Goal: Information Seeking & Learning: Learn about a topic

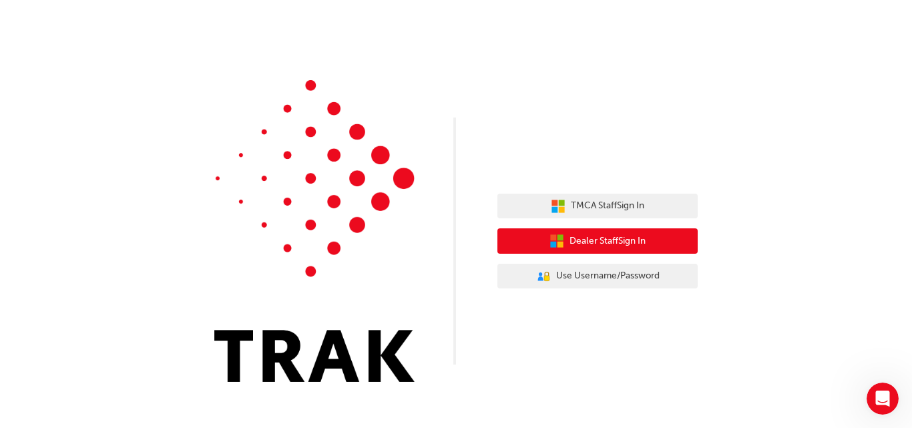
click at [616, 236] on span "Dealer Staff Sign In" at bounding box center [608, 241] width 76 height 15
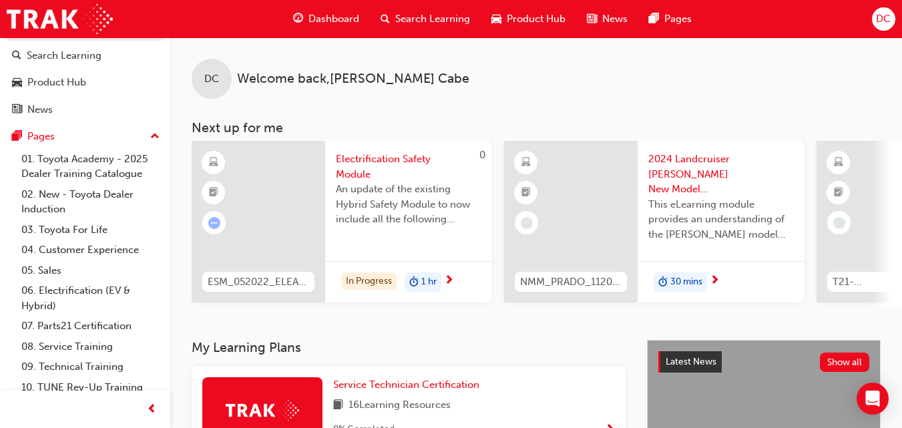
scroll to position [58, 0]
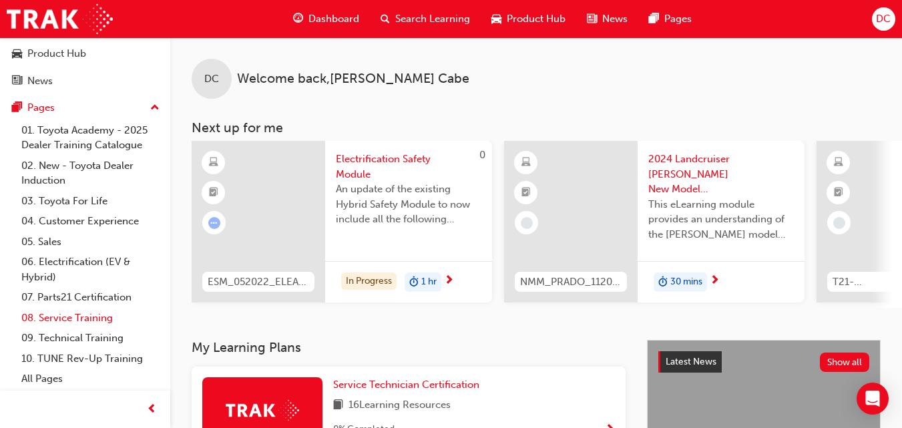
click at [102, 315] on link "08. Service Training" at bounding box center [90, 318] width 149 height 21
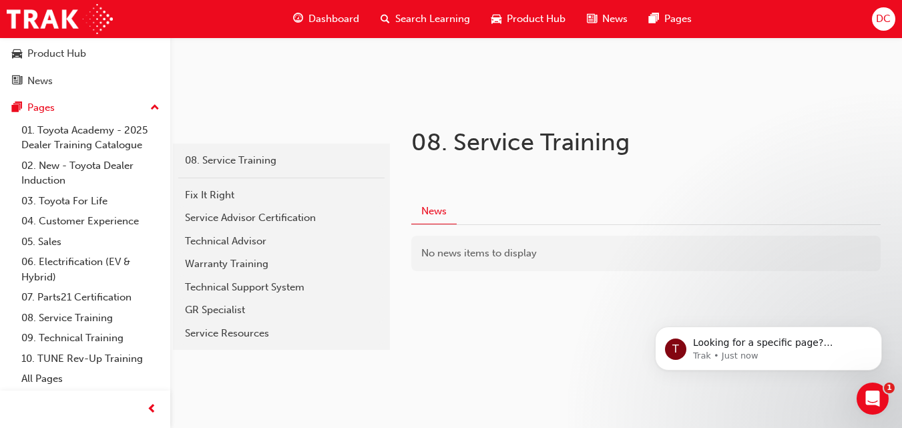
scroll to position [189, 0]
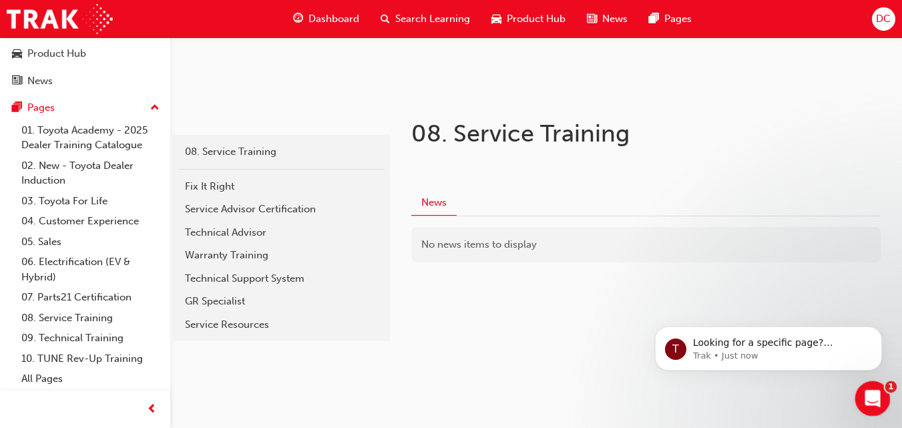
click at [878, 398] on icon "Open Intercom Messenger" at bounding box center [871, 397] width 22 height 22
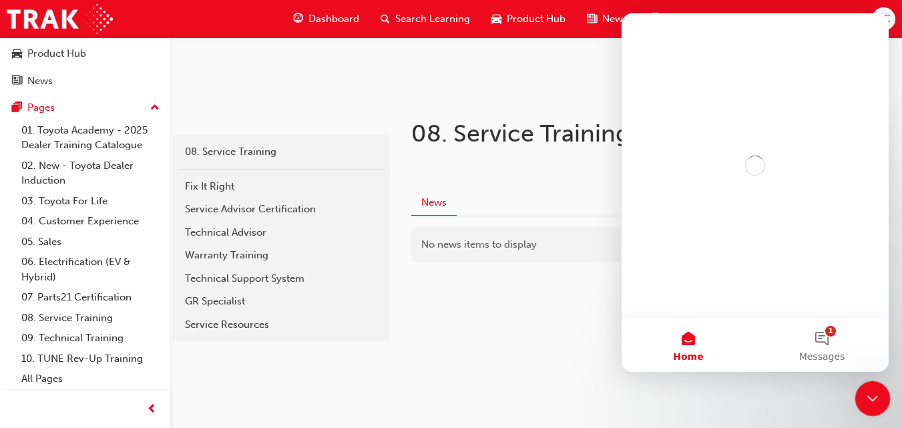
scroll to position [0, 0]
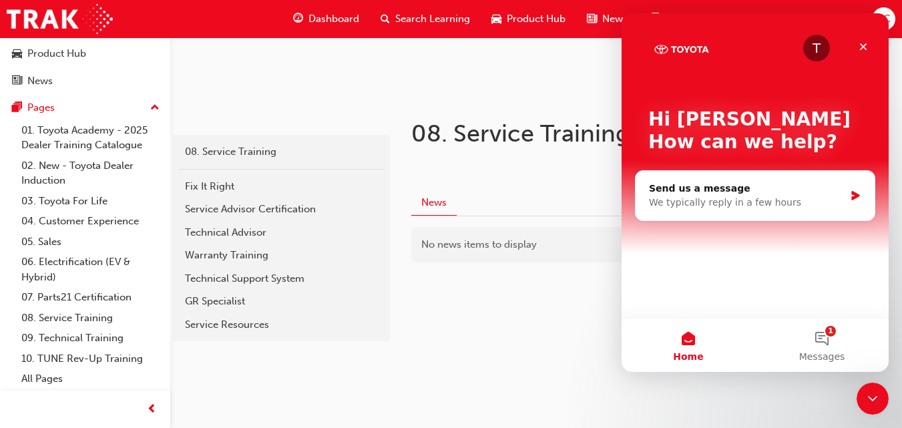
click at [715, 403] on div "service 08. Service Training Fix It Right Service Advisor Certification Technic…" at bounding box center [451, 119] width 902 height 617
click at [820, 349] on button "1 Messages" at bounding box center [822, 345] width 134 height 53
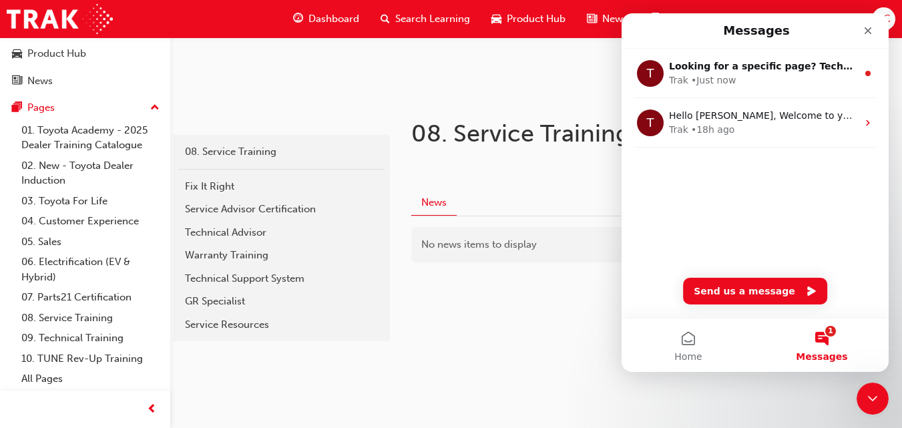
click at [779, 403] on div "service 08. Service Training Fix It Right Service Advisor Certification Technic…" at bounding box center [451, 119] width 902 height 617
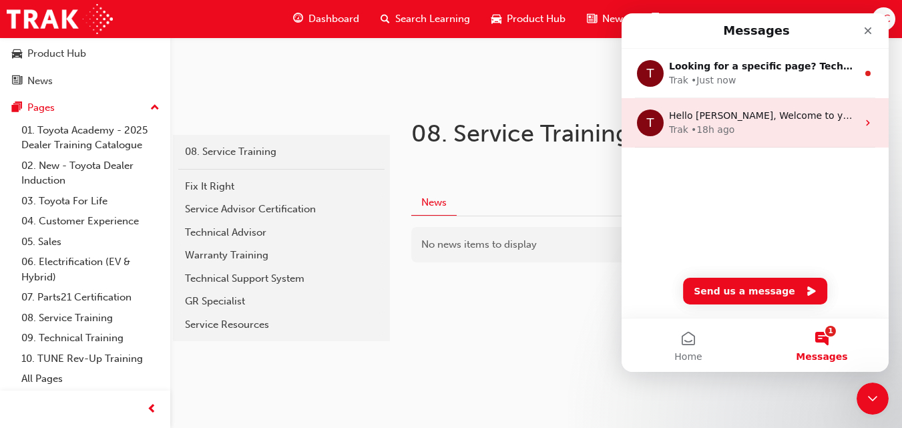
click at [742, 130] on div "Trak • 18h ago" at bounding box center [763, 130] width 188 height 14
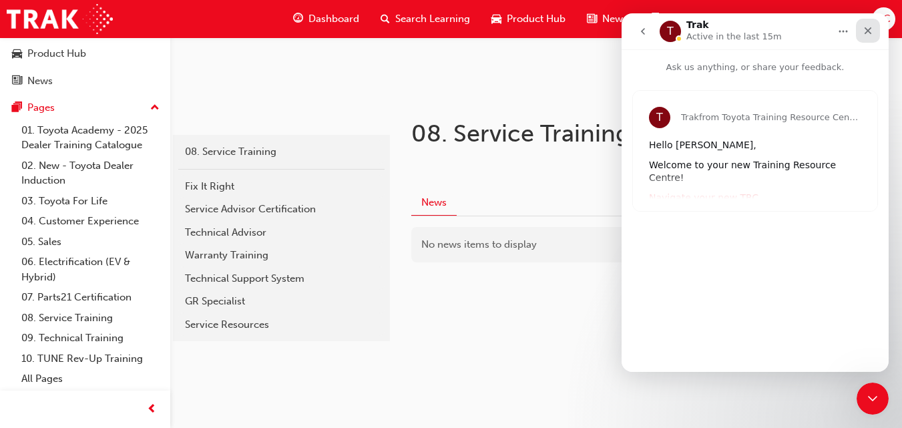
click at [869, 33] on icon "Close" at bounding box center [868, 30] width 11 height 11
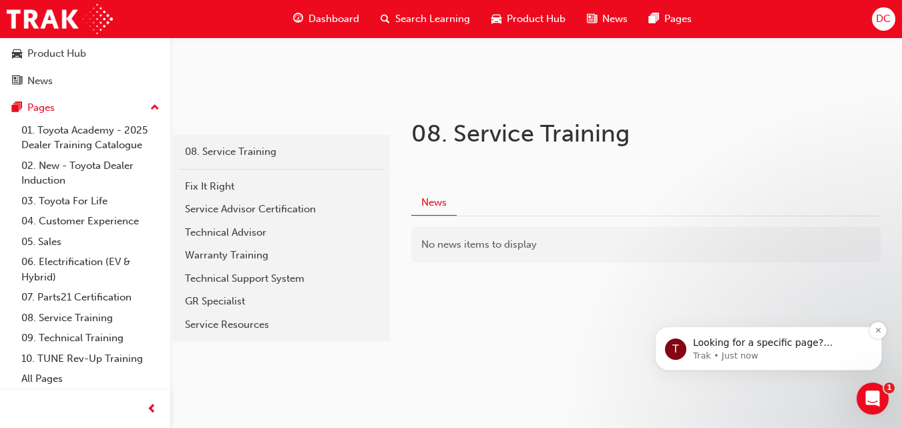
click at [838, 339] on p "Looking for a specific page? Technical, Toyota Network Training, Technical Trai…" at bounding box center [779, 343] width 172 height 13
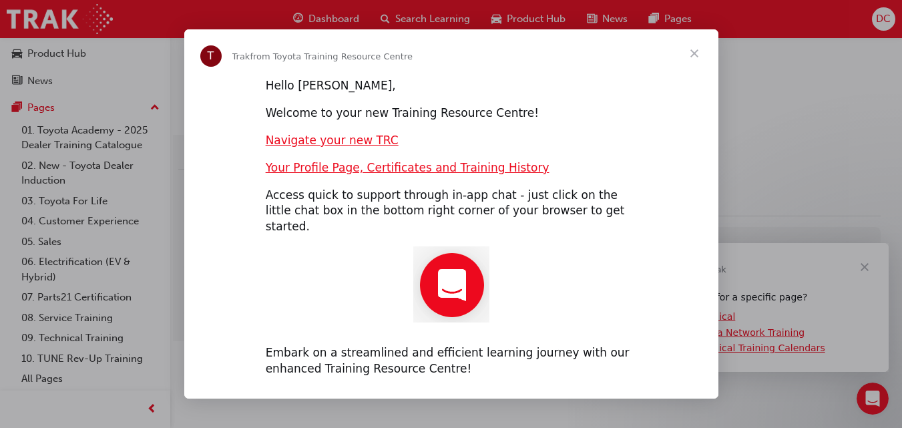
click at [695, 61] on span "Close" at bounding box center [695, 53] width 48 height 48
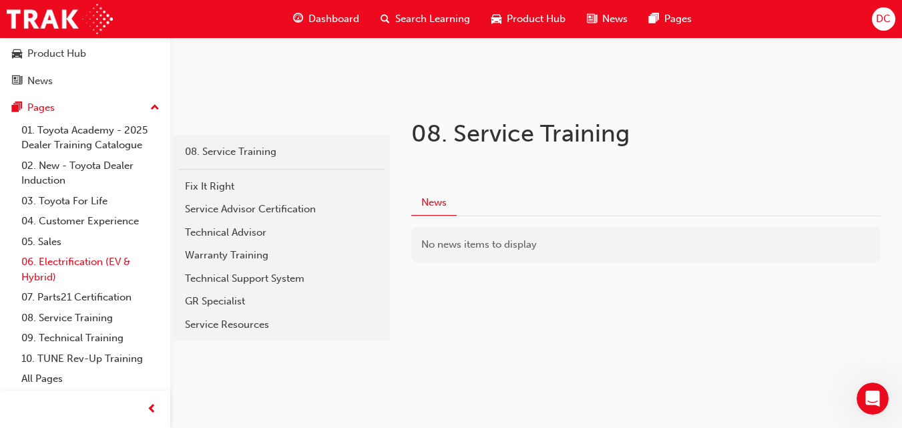
click at [71, 258] on link "06. Electrification (EV & Hybrid)" at bounding box center [90, 269] width 149 height 35
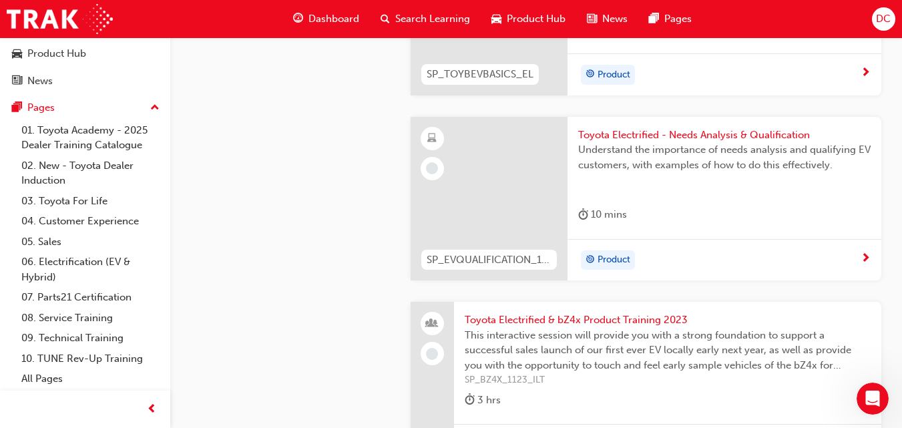
scroll to position [534, 0]
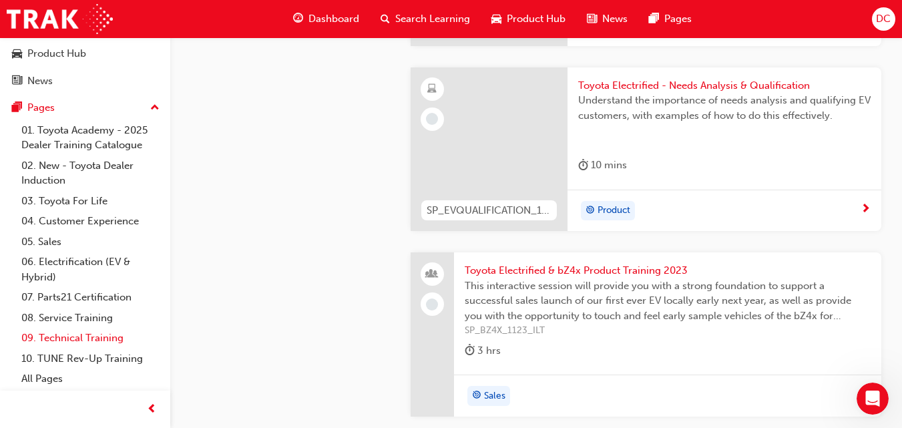
click at [78, 337] on link "09. Technical Training" at bounding box center [90, 338] width 149 height 21
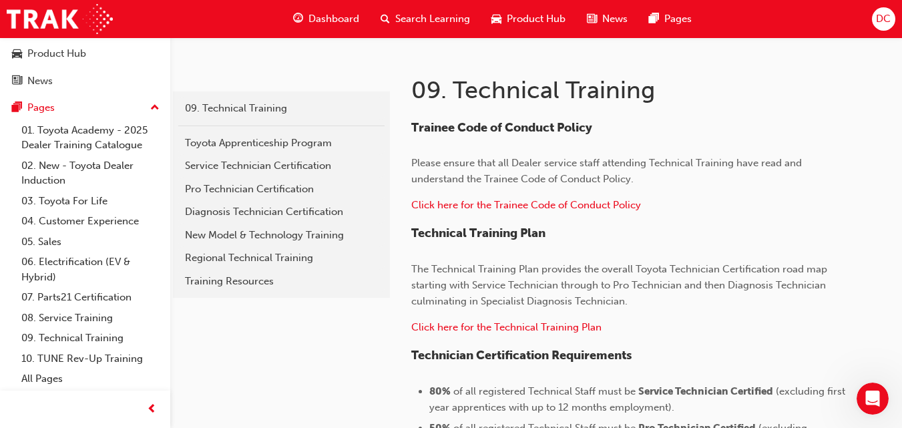
scroll to position [240, 0]
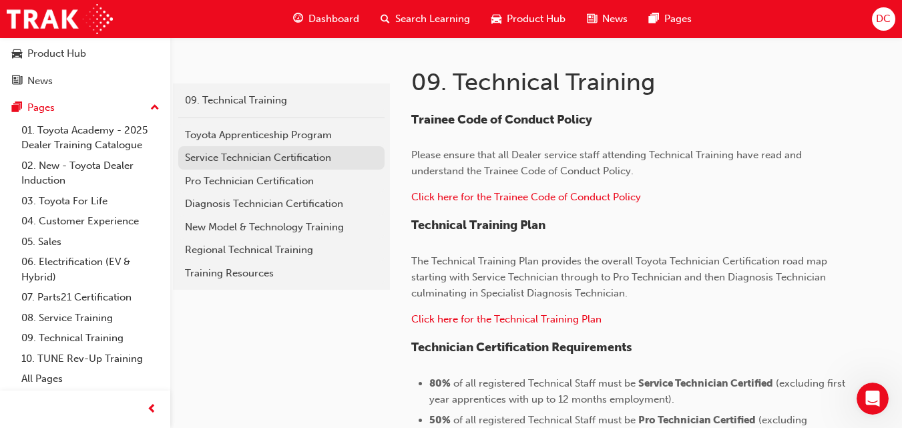
click at [253, 154] on div "Service Technician Certification" at bounding box center [281, 157] width 193 height 15
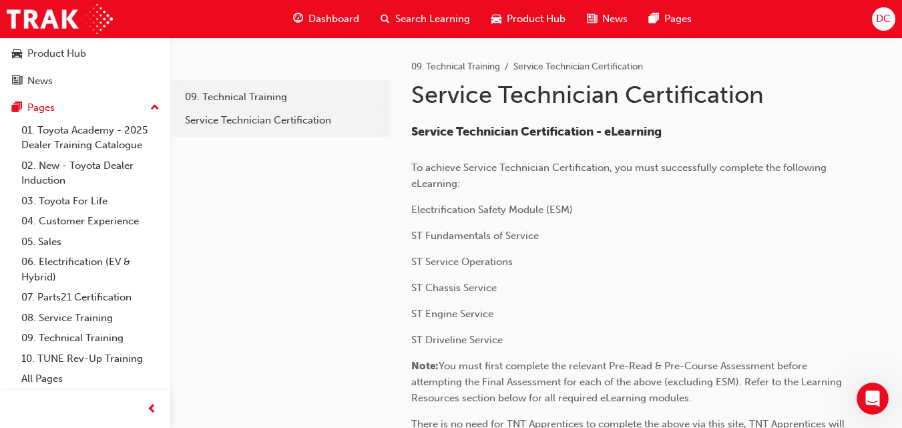
click at [886, 19] on span "DC" at bounding box center [883, 18] width 15 height 15
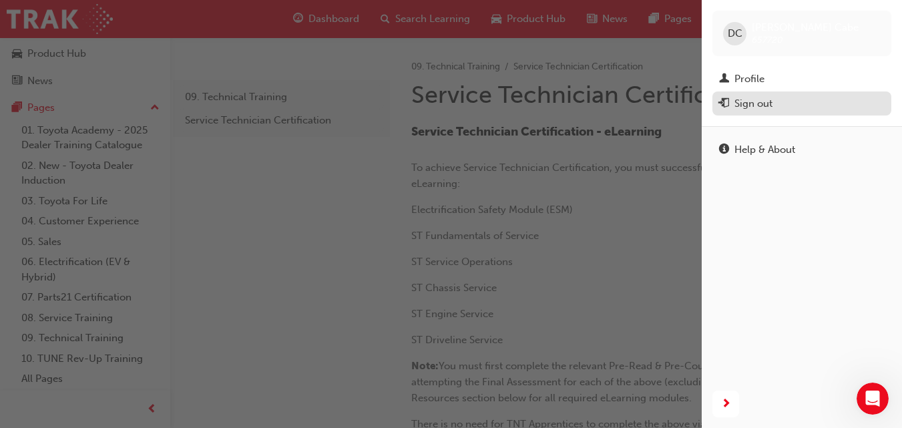
click at [789, 96] on div "Sign out" at bounding box center [802, 104] width 166 height 17
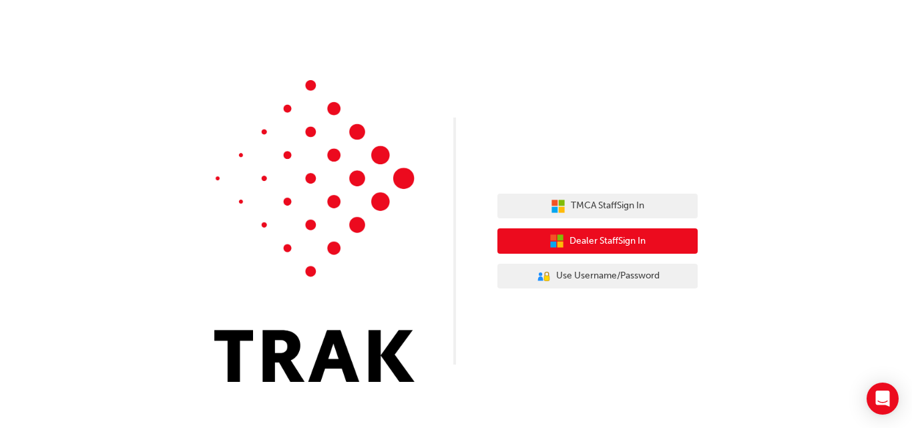
click at [649, 229] on button "Dealer Staff Sign In" at bounding box center [598, 240] width 200 height 25
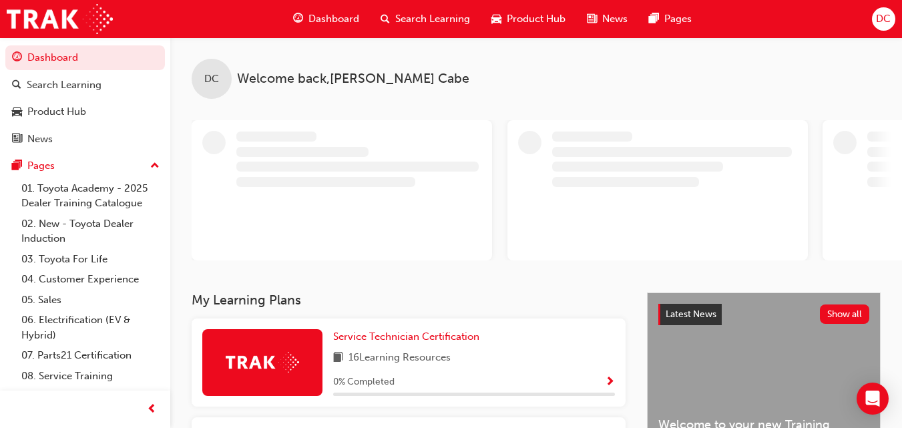
click at [882, 26] on span "DC" at bounding box center [883, 18] width 15 height 15
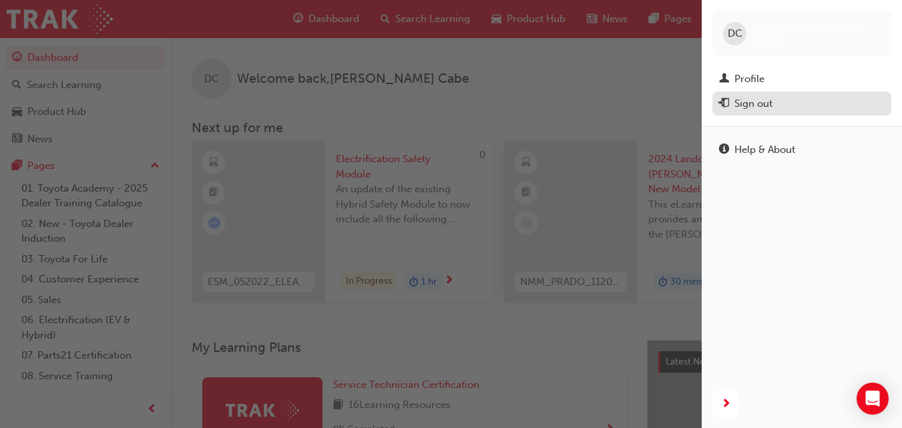
click at [760, 111] on div "Sign out" at bounding box center [754, 103] width 38 height 15
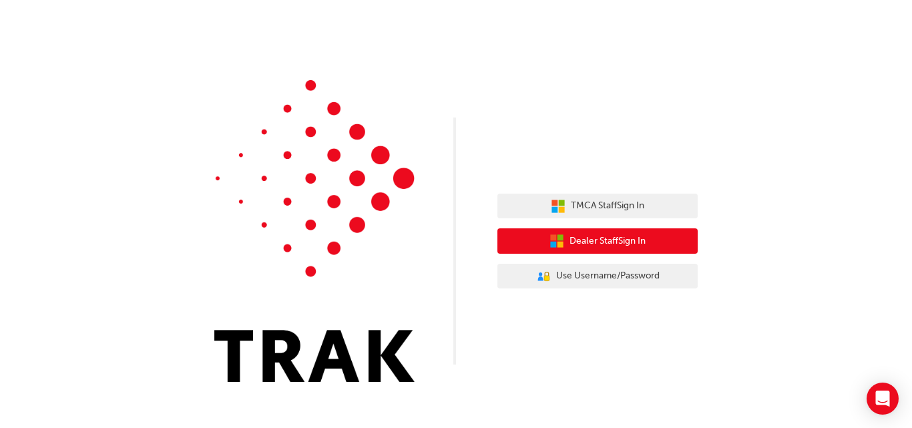
click at [625, 234] on span "Dealer Staff Sign In" at bounding box center [608, 241] width 76 height 15
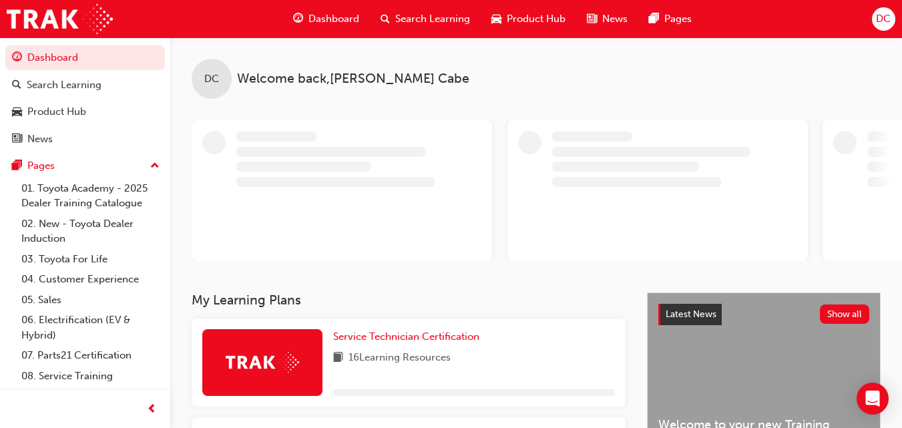
click at [887, 12] on span "DC" at bounding box center [883, 18] width 15 height 15
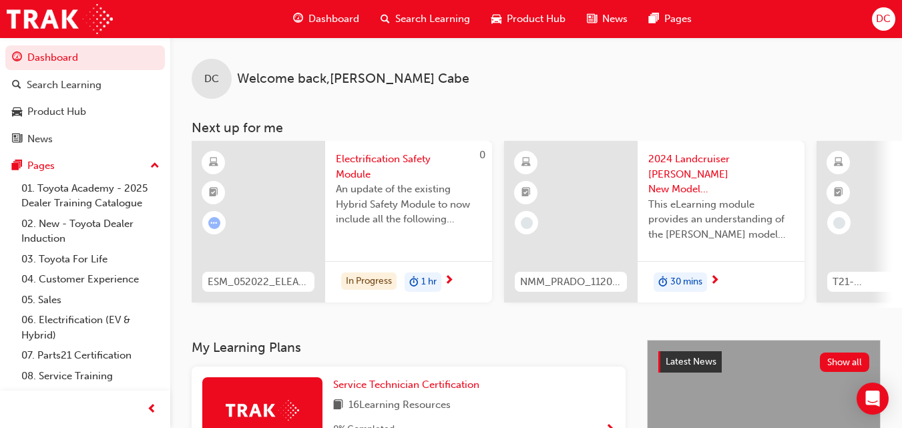
click at [886, 22] on span "DC" at bounding box center [883, 18] width 15 height 15
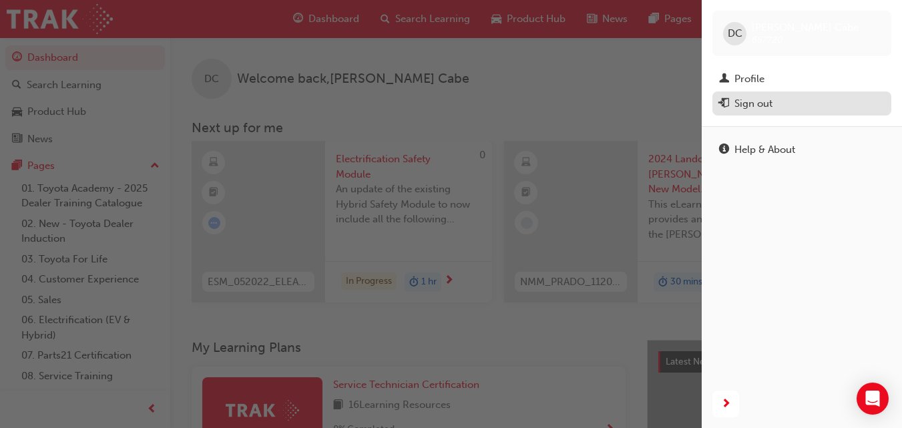
click at [799, 102] on div "Sign out" at bounding box center [802, 104] width 166 height 17
